Goal: Communication & Community: Answer question/provide support

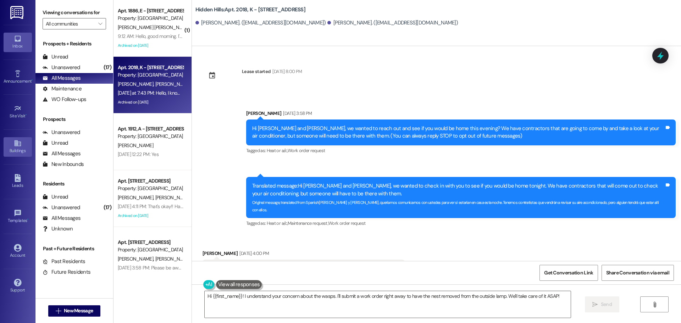
scroll to position [16804, 0]
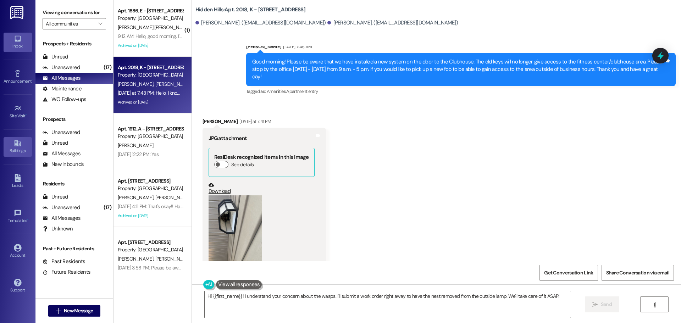
click at [21, 151] on div "Buildings" at bounding box center [17, 150] width 35 height 7
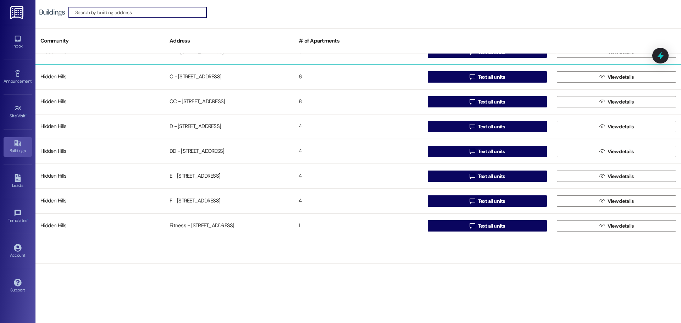
scroll to position [177, 0]
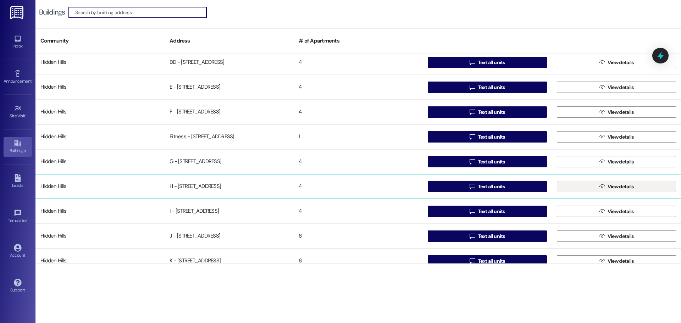
click at [580, 185] on button " View details" at bounding box center [616, 186] width 119 height 11
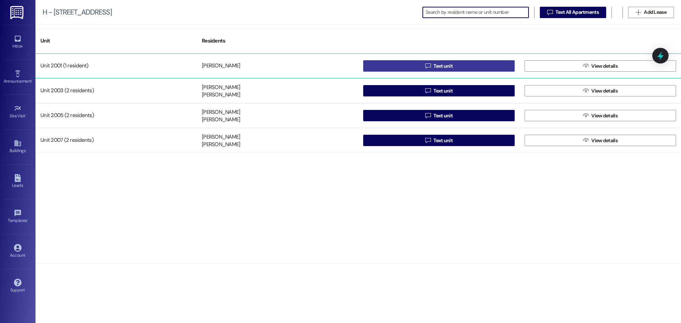
click at [397, 67] on button " Text unit" at bounding box center [438, 65] width 151 height 11
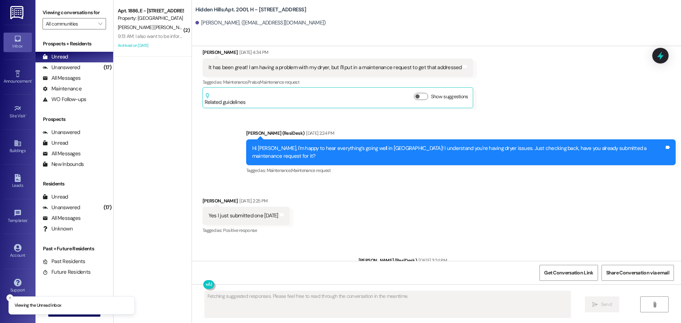
scroll to position [1748, 0]
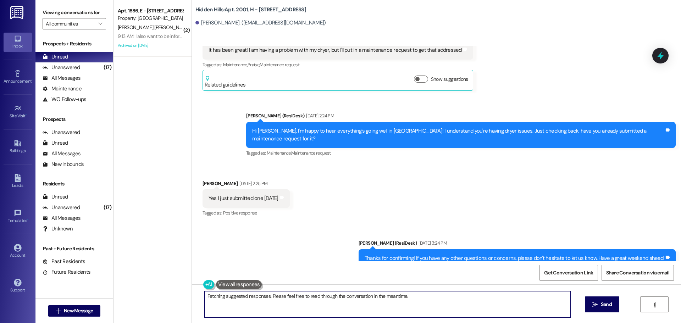
drag, startPoint x: 260, startPoint y: 304, endPoint x: 195, endPoint y: 296, distance: 65.4
click at [201, 296] on div "Hi {{first_name}}! Thanks for confirming you submitted the dryer request. If it…" at bounding box center [384, 304] width 367 height 27
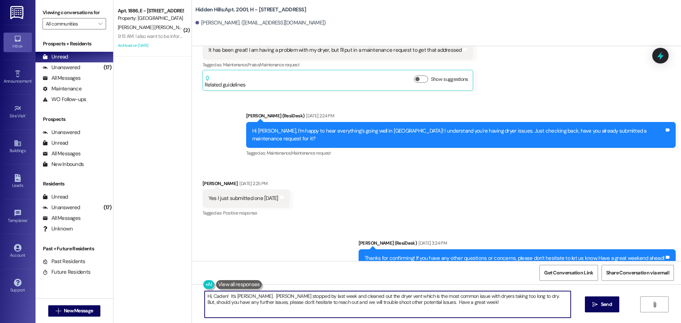
click at [399, 302] on textarea "Hi, Caden! It's [PERSON_NAME]. [PERSON_NAME] stopped by last week and cleaned o…" at bounding box center [388, 304] width 366 height 27
click at [451, 301] on textarea "Hi, Caden! It's [PERSON_NAME]. [PERSON_NAME] stopped by last week and cleaned o…" at bounding box center [388, 304] width 366 height 27
type textarea "Hi, Caden! It's [PERSON_NAME]. [PERSON_NAME] stopped by last week and cleaned o…"
click at [599, 305] on span "Send" at bounding box center [606, 304] width 14 height 7
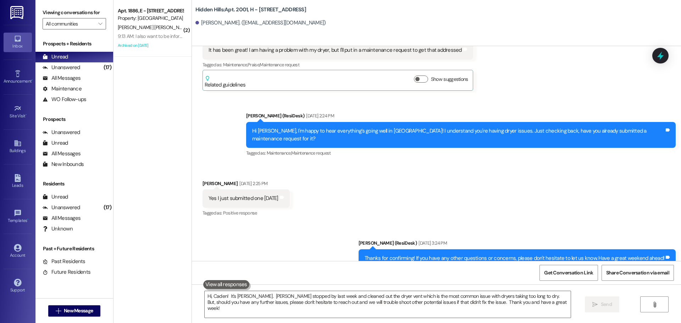
scroll to position [1687, 0]
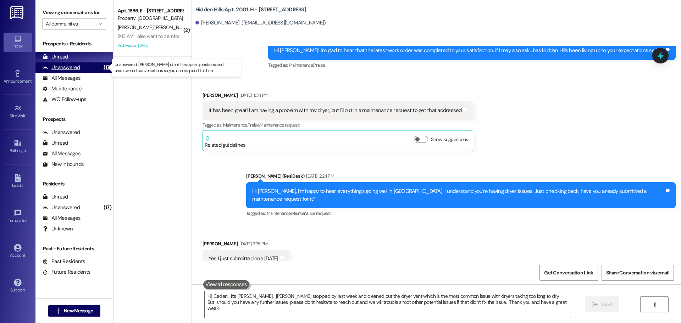
click at [80, 66] on div "Unanswered (17)" at bounding box center [74, 67] width 78 height 11
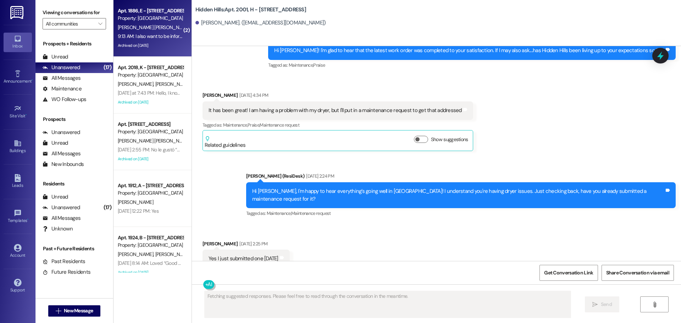
click at [153, 30] on span "[PERSON_NAME] [PERSON_NAME]" at bounding box center [154, 27] width 72 height 6
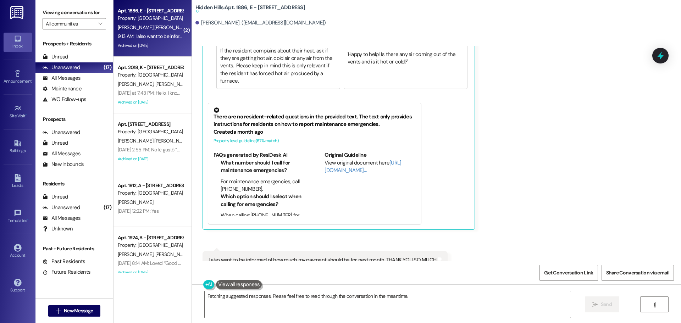
scroll to position [6719, 0]
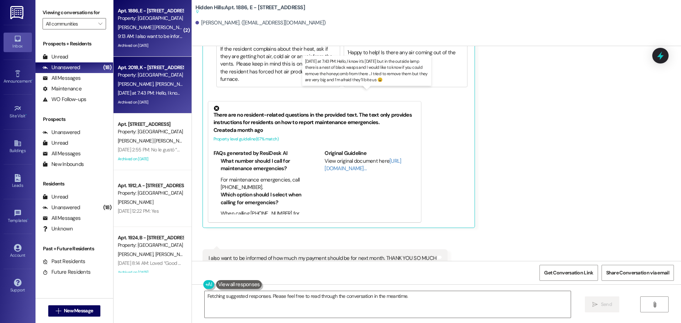
click at [155, 96] on div "[DATE] at 7:43 PM: Hello, I know it’s [DATE] but in the outside lamp there is a…" at bounding box center [368, 93] width 501 height 6
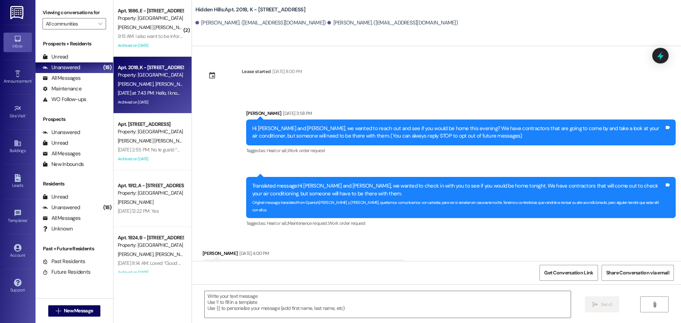
scroll to position [16804, 0]
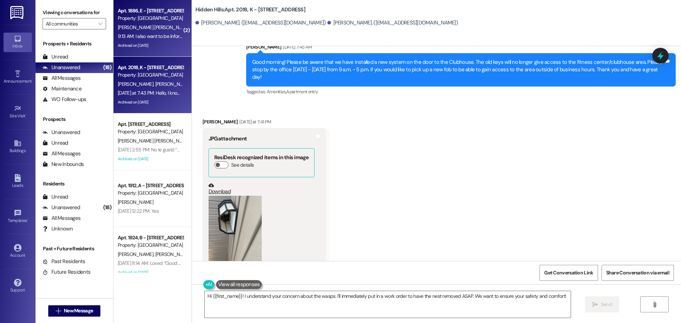
click at [150, 29] on span "[PERSON_NAME] [PERSON_NAME]" at bounding box center [154, 27] width 72 height 6
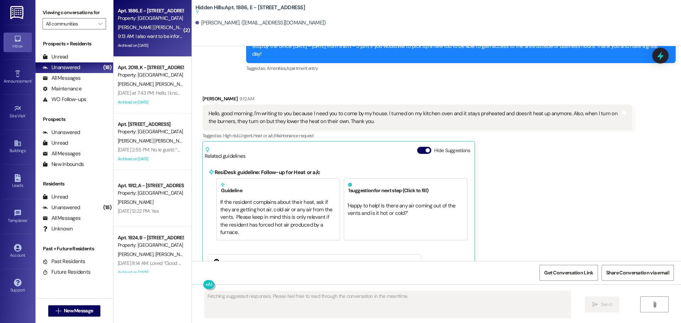
scroll to position [6542, 0]
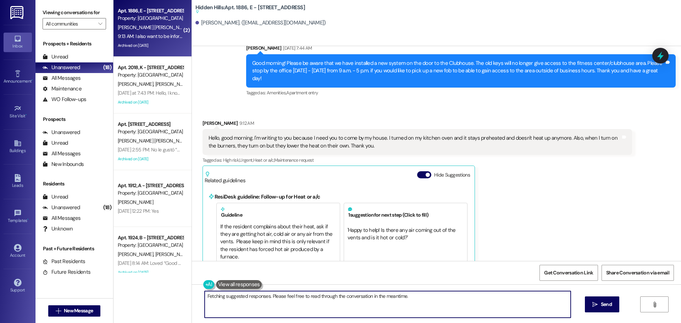
drag, startPoint x: 291, startPoint y: 305, endPoint x: 196, endPoint y: 296, distance: 96.1
click at [201, 296] on div "{{first_name}}, I understand you're having oven issues. For maintenance emergen…" at bounding box center [384, 304] width 367 height 27
type textarea "Hi, [PERSON_NAME]! I have put in a service request for your oven and maintenanc…"
click at [593, 305] on icon "" at bounding box center [594, 305] width 5 height 6
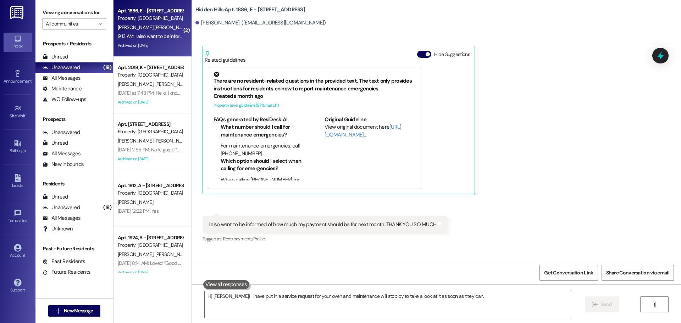
scroll to position [6685, 0]
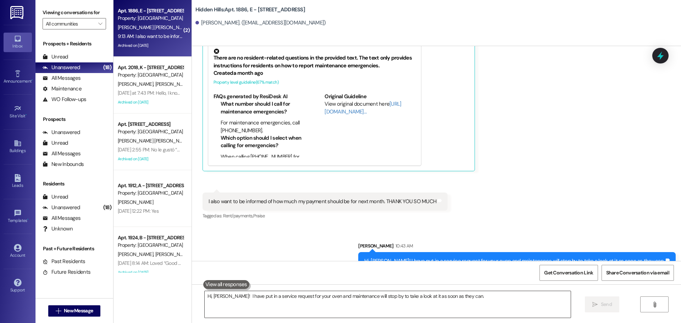
click at [253, 298] on textarea "Hi, [PERSON_NAME]! I have put in a service request for your oven and maintenanc…" at bounding box center [388, 304] width 366 height 27
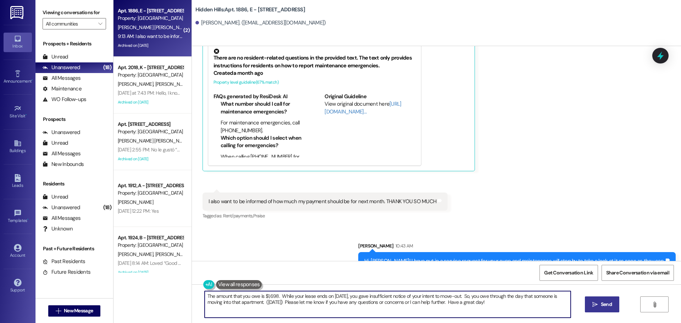
type textarea "The amount that you owe is $1,698. While your lease ends on [DATE], you gave in…"
click at [601, 304] on span "Send" at bounding box center [606, 304] width 11 height 7
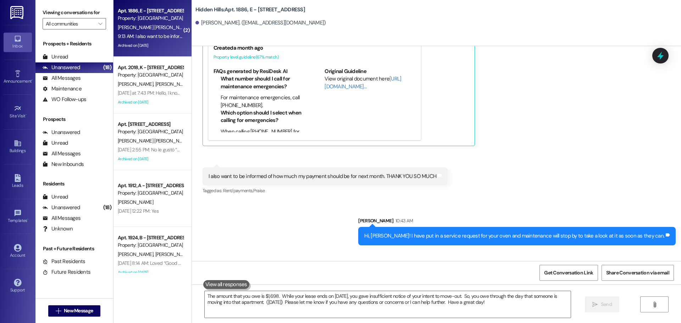
scroll to position [6742, 0]
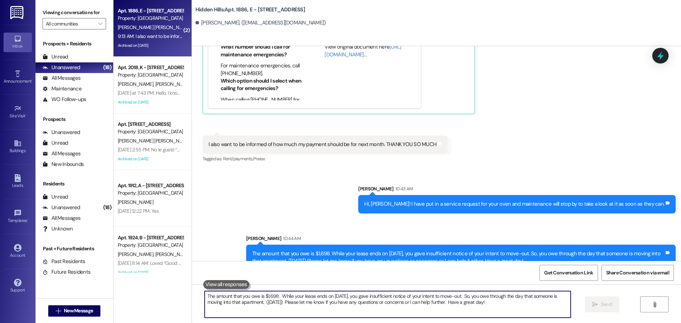
click at [263, 300] on textarea "The amount that you owe is $1,698. While your lease ends on [DATE], you gave in…" at bounding box center [388, 304] width 366 height 27
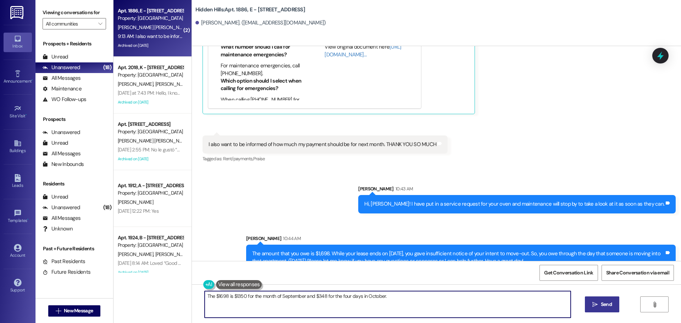
click at [228, 297] on textarea "The $1698 is $1350 for the month of September and $348 for the four days in Oct…" at bounding box center [388, 304] width 366 height 27
type textarea "The $1698 is for $1350 for the month of September and $348 for the four days in…"
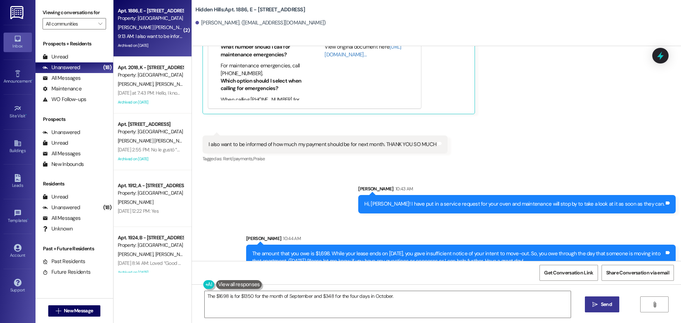
click at [599, 304] on span "Send" at bounding box center [606, 304] width 14 height 7
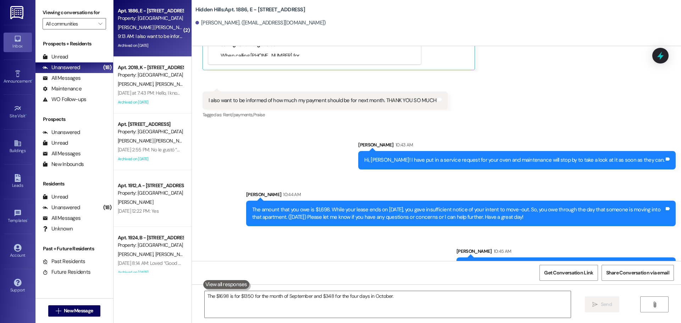
scroll to position [6792, 0]
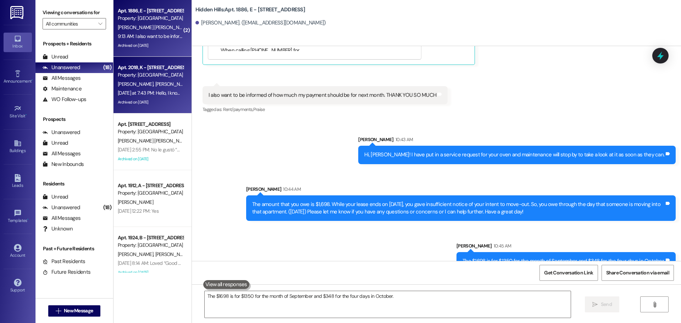
click at [159, 88] on div "[PERSON_NAME] [PERSON_NAME]" at bounding box center [150, 84] width 67 height 9
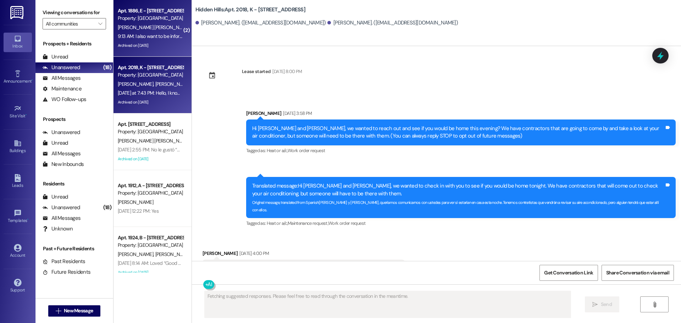
scroll to position [16804, 0]
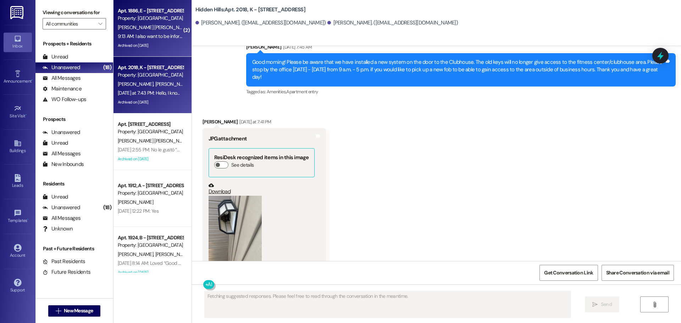
click at [155, 31] on div "[PERSON_NAME] [PERSON_NAME]" at bounding box center [150, 27] width 67 height 9
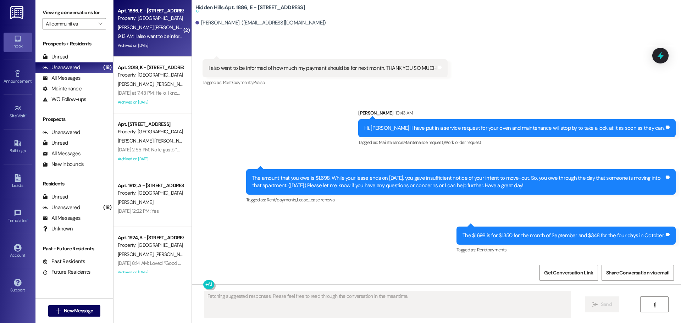
scroll to position [6886, 0]
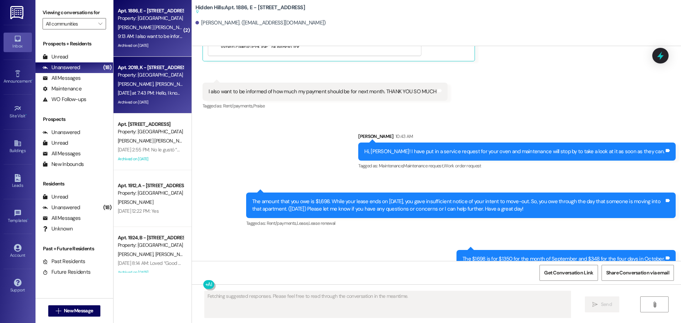
click at [160, 80] on div "[PERSON_NAME] [PERSON_NAME]" at bounding box center [150, 84] width 67 height 9
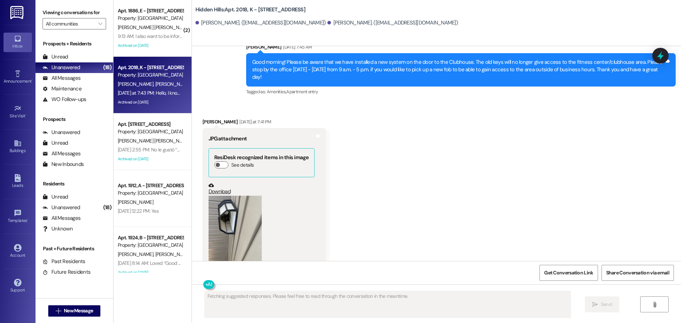
scroll to position [16804, 0]
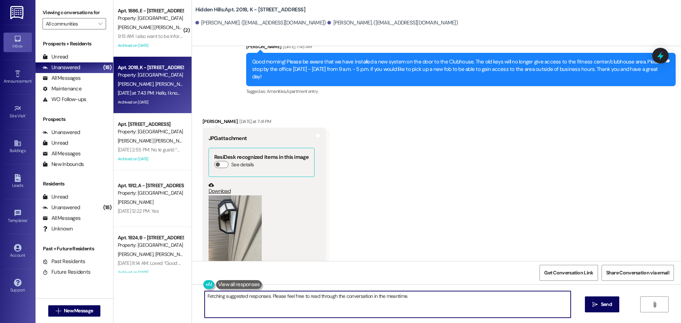
drag, startPoint x: 251, startPoint y: 305, endPoint x: 194, endPoint y: 295, distance: 58.2
click at [194, 295] on div "Hi {{first_name}}! I understand your concern about the wasps. I'll put in a wor…" at bounding box center [436, 310] width 489 height 53
type textarea "Hi, Saskia! Yes, I will have maintenance take care of that [DATE]. I will have …"
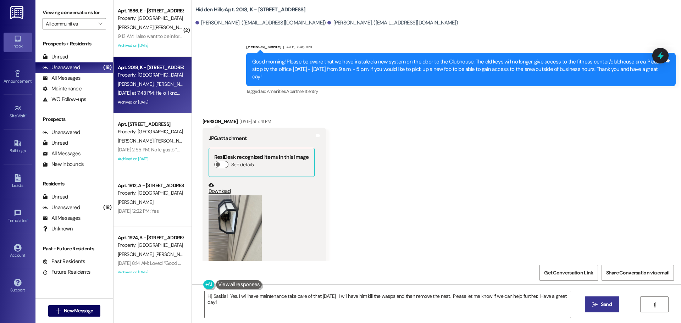
click at [599, 306] on span "Send" at bounding box center [606, 304] width 14 height 7
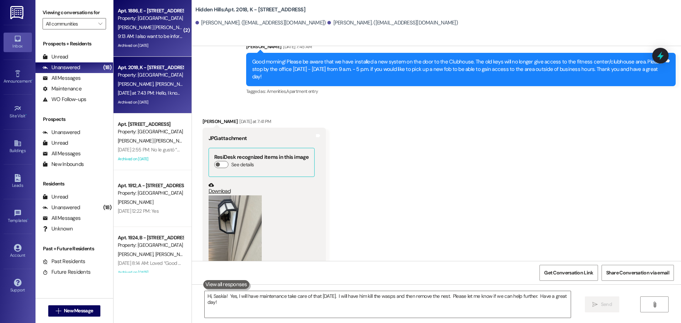
click at [151, 26] on span "[PERSON_NAME] [PERSON_NAME]" at bounding box center [154, 27] width 72 height 6
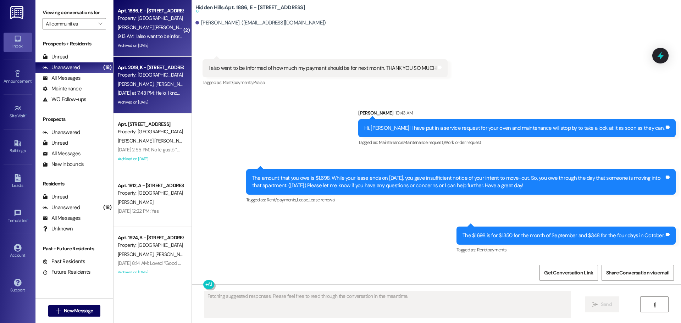
scroll to position [6886, 0]
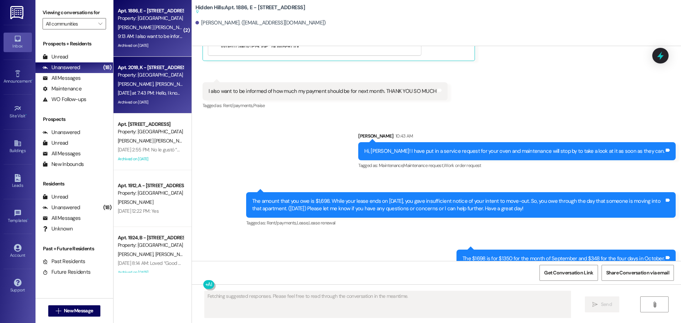
click at [152, 92] on div "[DATE] at 7:43 PM: Hello, I know it’s [DATE] but in the outside lamp there is a…" at bounding box center [368, 93] width 501 height 6
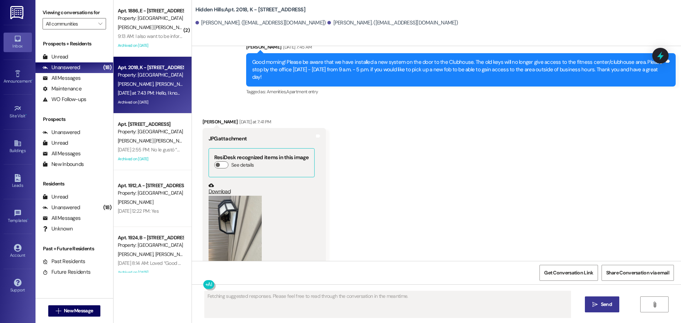
scroll to position [16804, 0]
